Goal: Find contact information: Find contact information

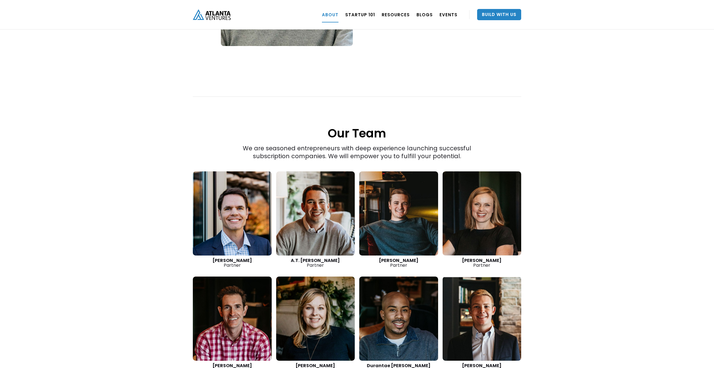
scroll to position [672, 0]
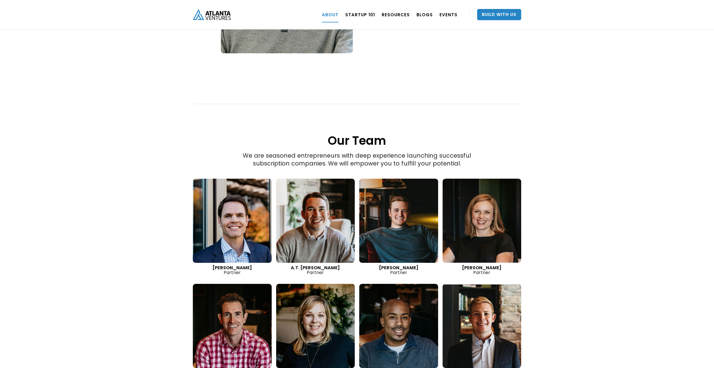
click at [237, 235] on link at bounding box center [232, 221] width 79 height 84
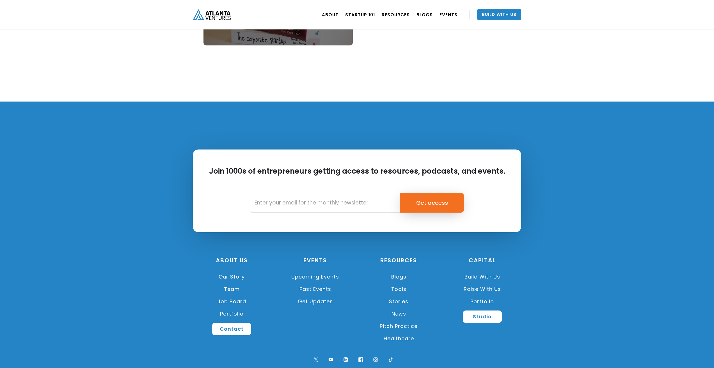
scroll to position [1696, 0]
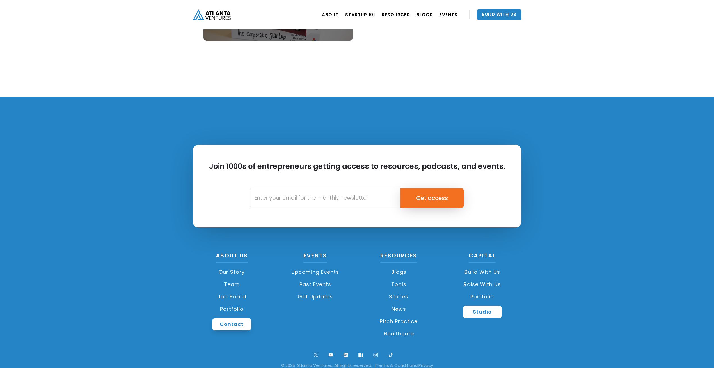
click at [227, 318] on link "Contact" at bounding box center [231, 324] width 39 height 12
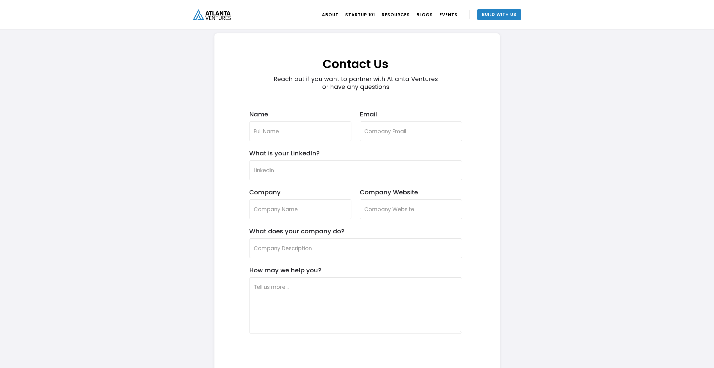
scroll to position [1617, 0]
